Goal: Information Seeking & Learning: Learn about a topic

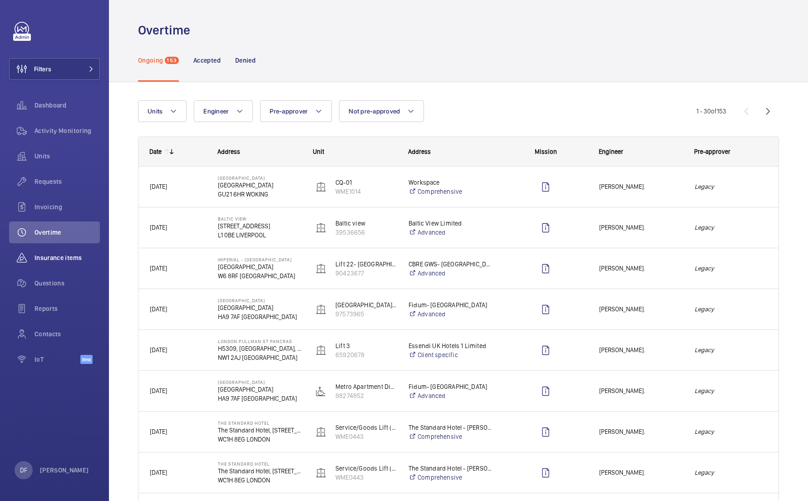
click at [85, 256] on span "Insurance items" at bounding box center [67, 257] width 65 height 9
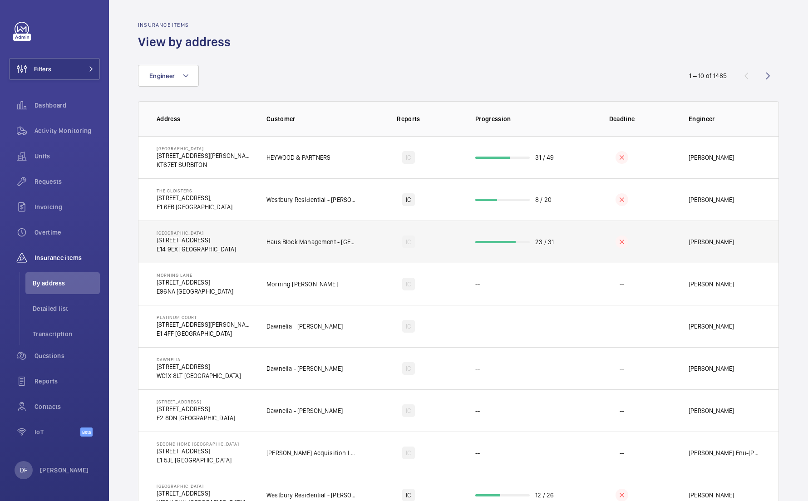
click at [241, 250] on td "[GEOGRAPHIC_DATA][STREET_ADDRESS]" at bounding box center [195, 242] width 114 height 42
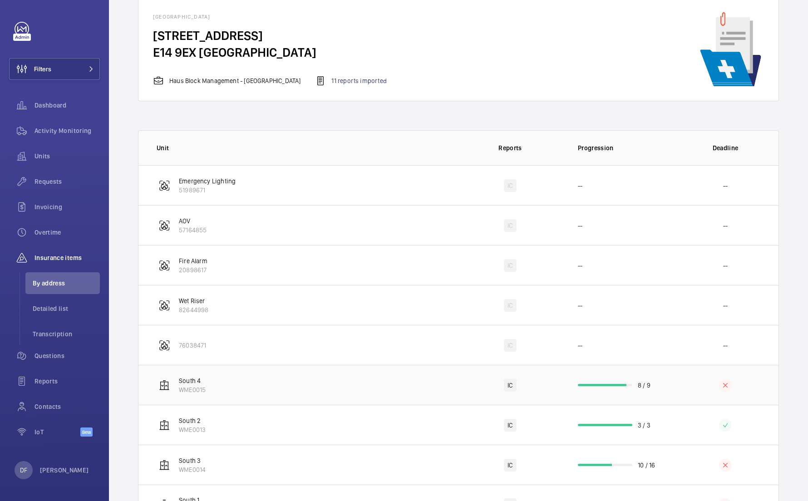
scroll to position [54, 0]
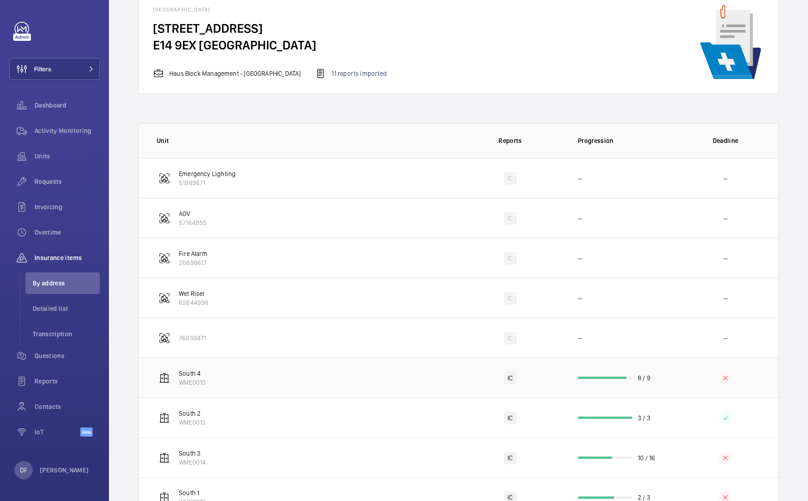
click at [312, 375] on td "South 4 WME0015" at bounding box center [297, 378] width 319 height 40
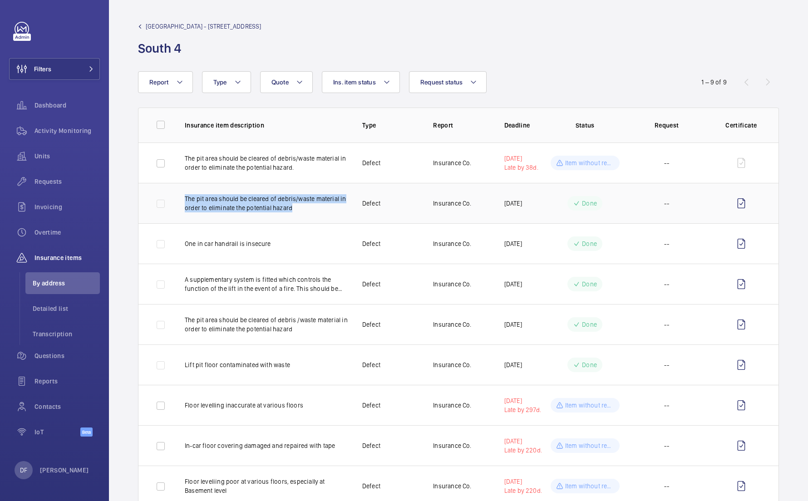
drag, startPoint x: 304, startPoint y: 212, endPoint x: 186, endPoint y: 196, distance: 119.2
click at [186, 196] on p "The pit area should be cleared of debris/waste material in order to eliminate t…" at bounding box center [266, 203] width 163 height 18
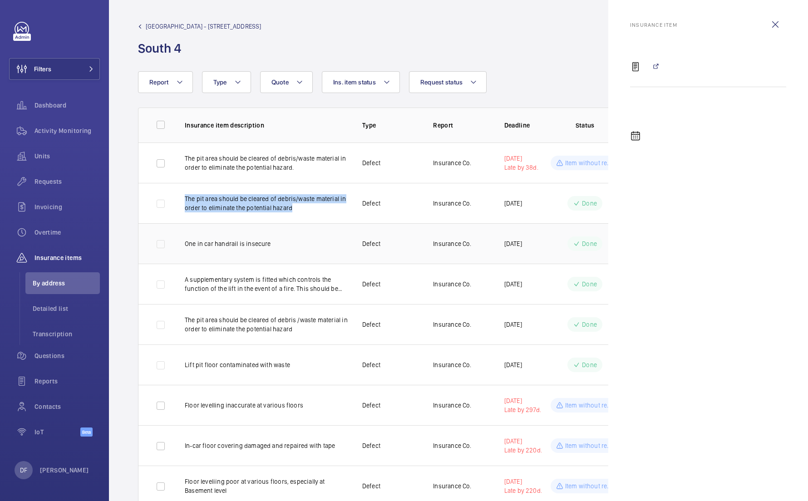
copy p "The pit area should be cleared of debris/waste material in order to eliminate t…"
copy p "One in car handrail is insecure"
drag, startPoint x: 289, startPoint y: 245, endPoint x: 184, endPoint y: 245, distance: 104.9
click at [184, 245] on td "One in car handrail is insecure" at bounding box center [259, 243] width 178 height 40
